Goal: Information Seeking & Learning: Learn about a topic

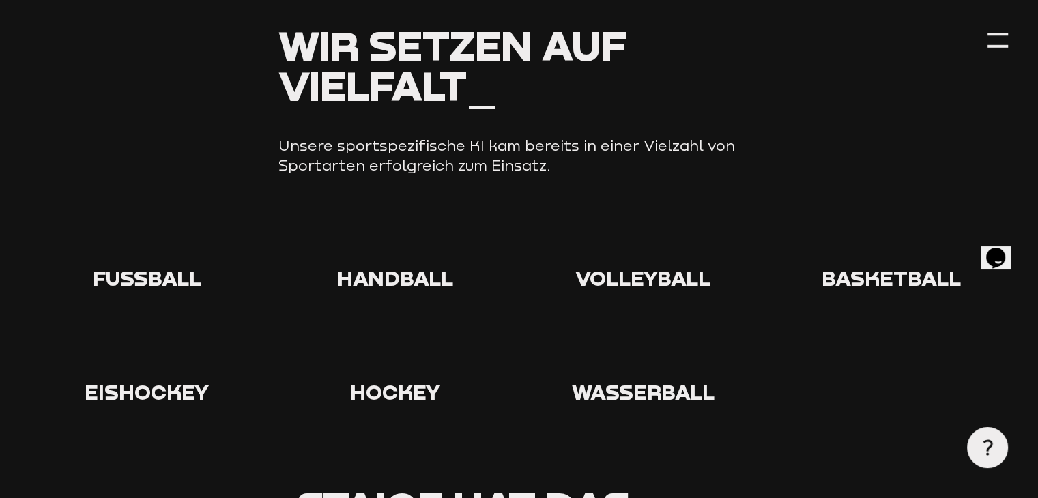
scroll to position [1365, 0]
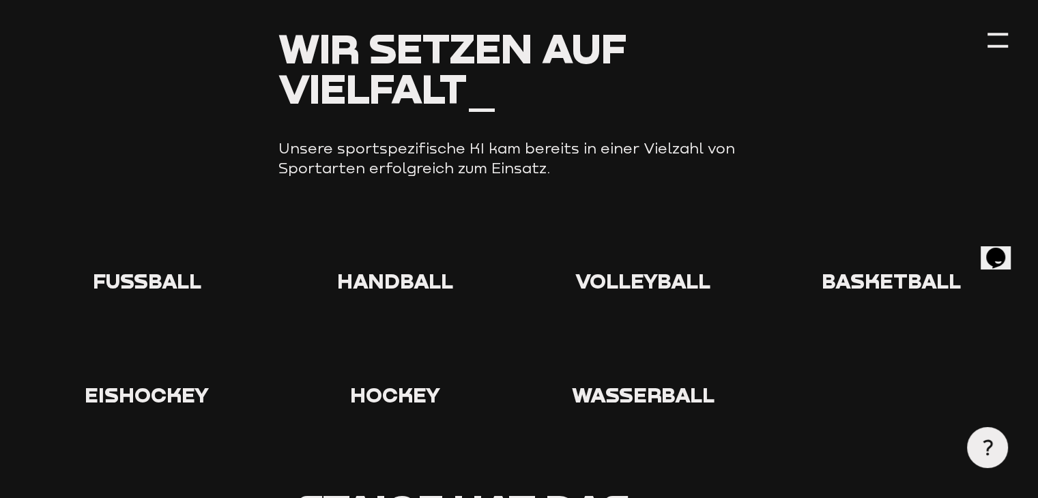
click at [125, 219] on use at bounding box center [125, 219] width 0 height 0
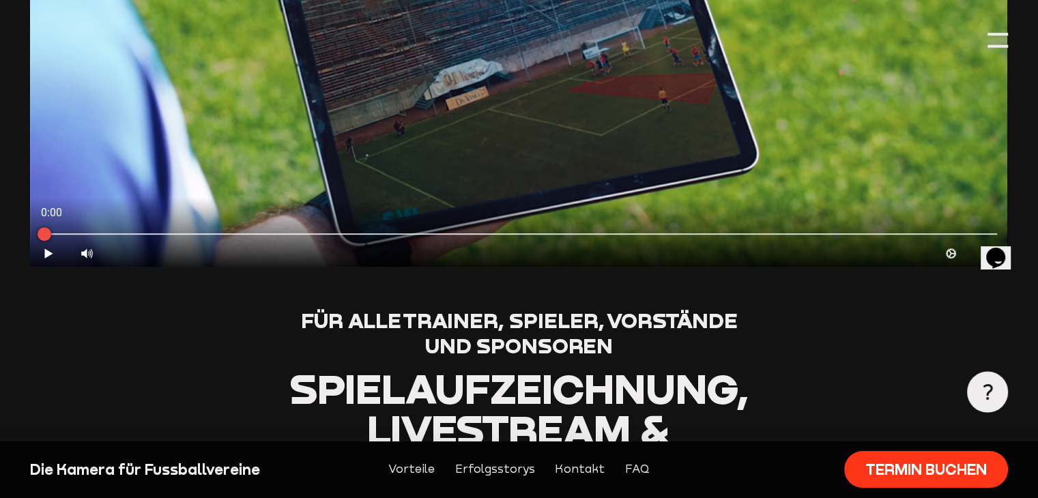
scroll to position [478, 0]
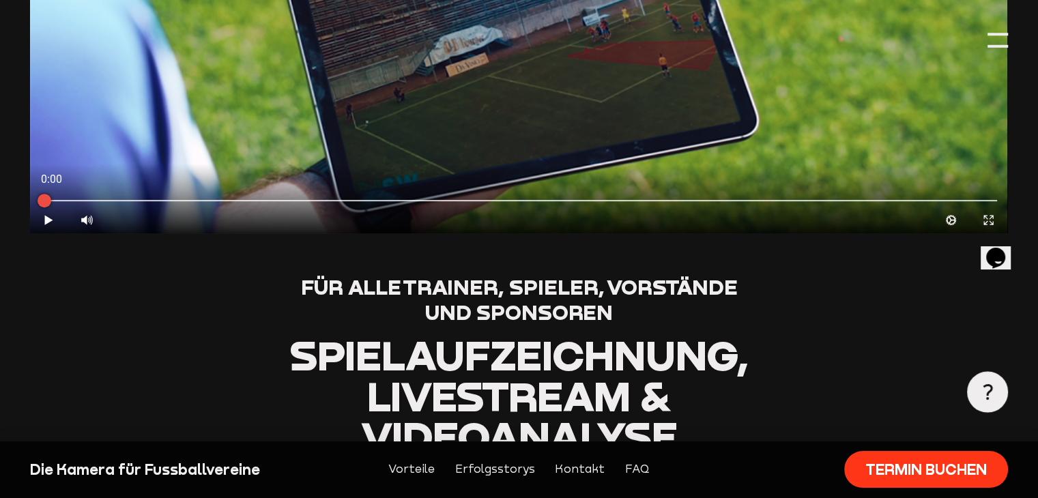
click at [427, 470] on link "Vorteile" at bounding box center [411, 470] width 46 height 18
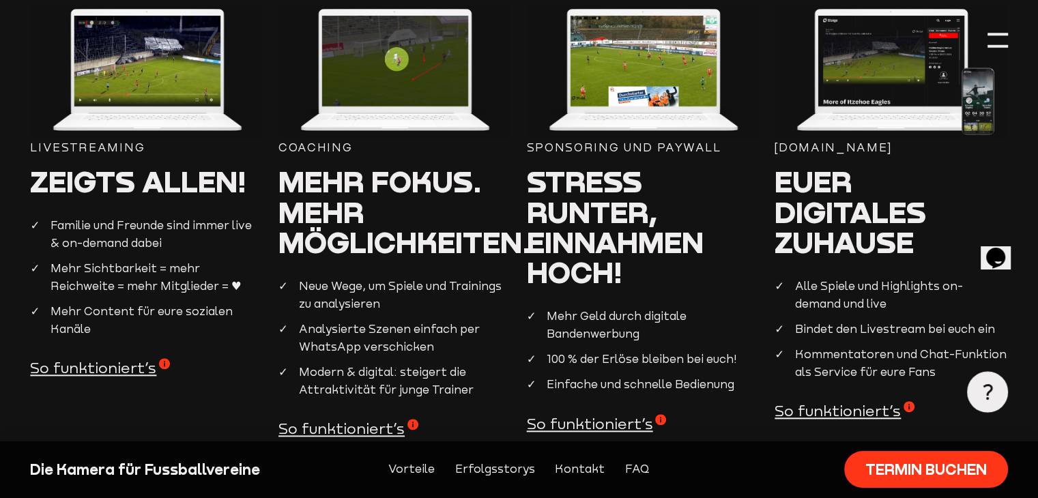
scroll to position [1326, 0]
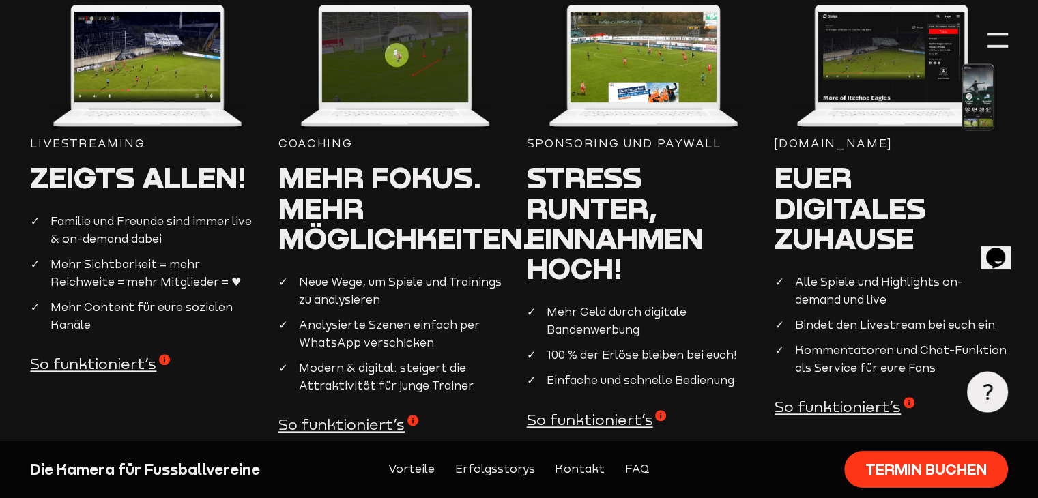
click at [360, 427] on span "So funktioniert’s" at bounding box center [349, 425] width 140 height 20
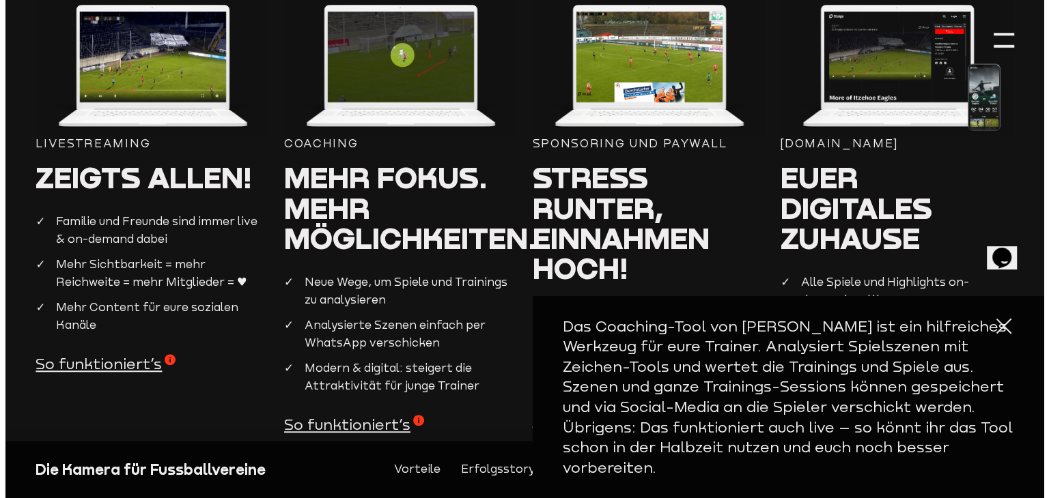
scroll to position [1331, 0]
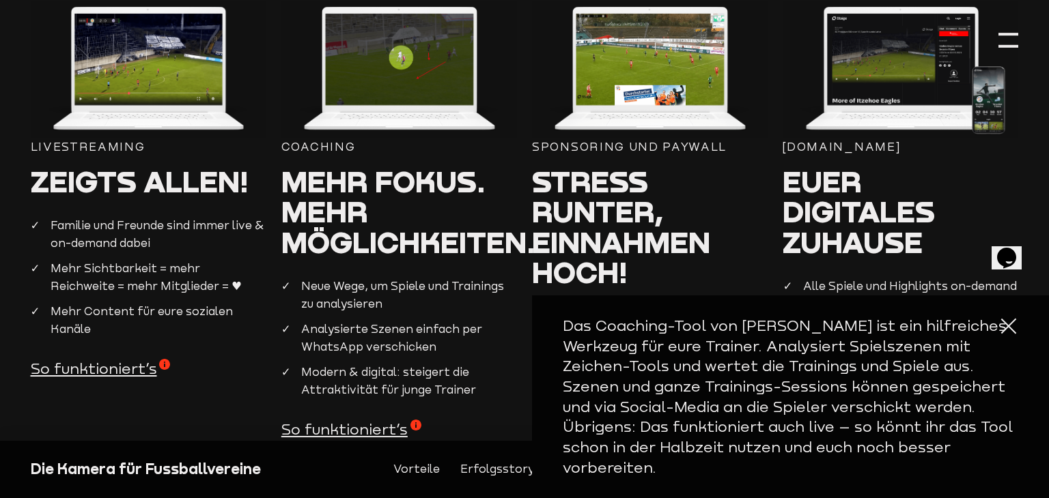
click at [350, 433] on span "So funktioniert’s" at bounding box center [351, 430] width 140 height 20
click at [427, 473] on link "Vorteile" at bounding box center [416, 470] width 46 height 18
click at [427, 468] on link "Vorteile" at bounding box center [416, 470] width 46 height 18
click at [374, 430] on span "So funktioniert’s" at bounding box center [351, 430] width 140 height 20
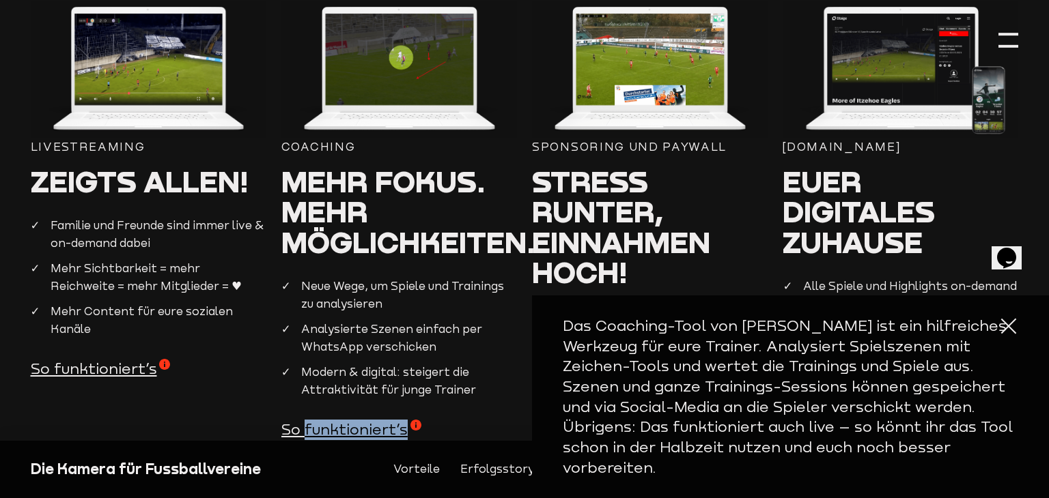
click at [374, 430] on span "So funktioniert’s" at bounding box center [351, 430] width 140 height 20
click at [294, 276] on div "Coaching Mehr Fokus. Mehr Möglichkeiten. Neue Wege, um Spiele und Trainings zu …" at bounding box center [399, 220] width 236 height 439
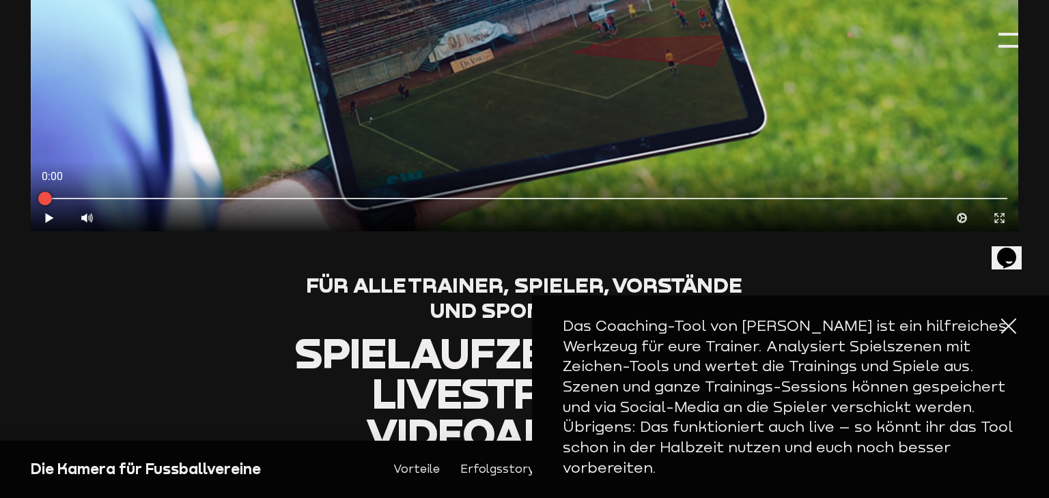
scroll to position [478, 0]
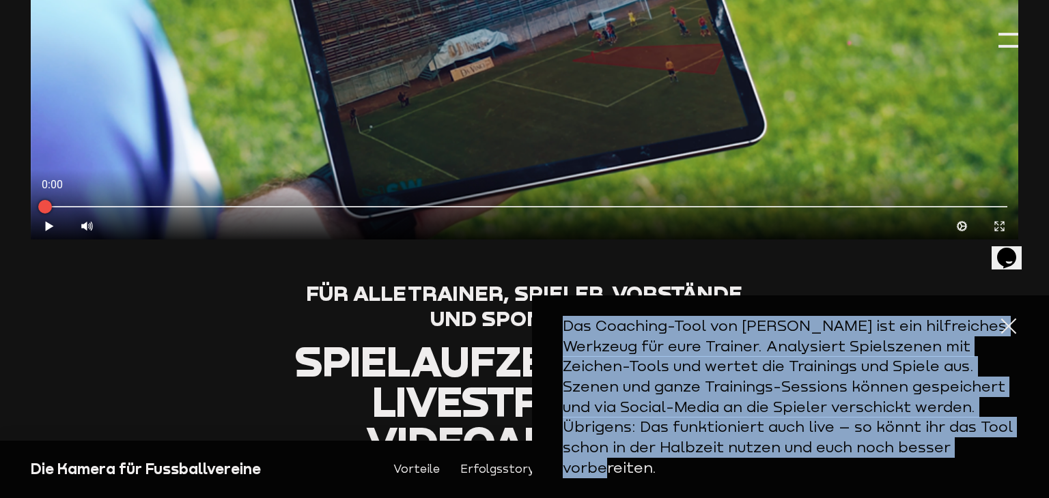
drag, startPoint x: 565, startPoint y: 347, endPoint x: 961, endPoint y: 475, distance: 416.0
click at [961, 475] on p "Das Coaching-Tool von [PERSON_NAME] ist ein hilfreiches Werkzeug für eure Train…" at bounding box center [791, 397] width 456 height 162
copy p "Das Coaching-Tool von [PERSON_NAME] ist ein hilfreiches Werkzeug für eure Train…"
